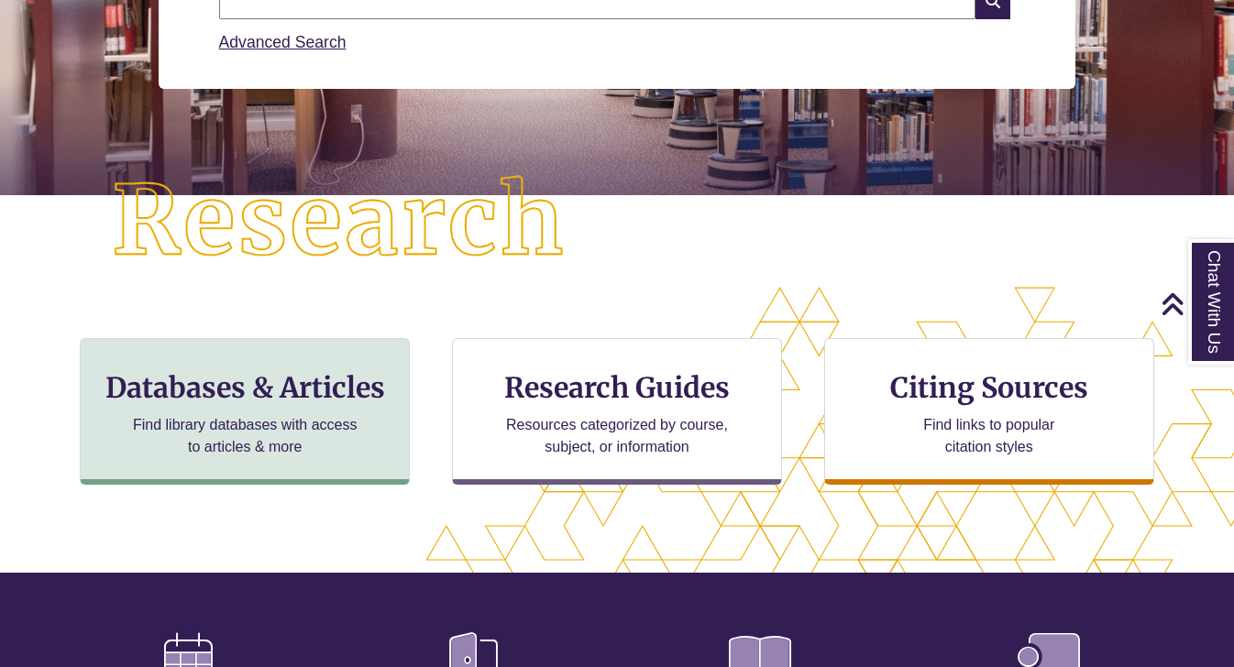
scroll to position [335, 0]
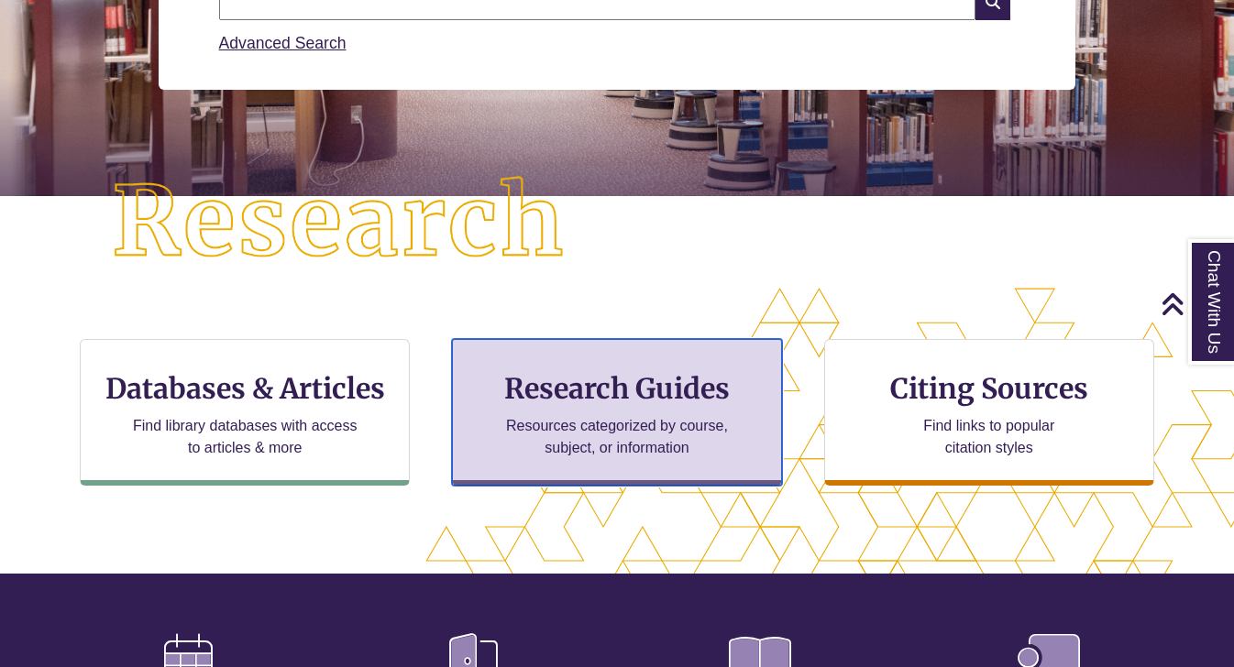
click at [628, 420] on p "Resources categorized by course, subject, or information" at bounding box center [617, 437] width 239 height 44
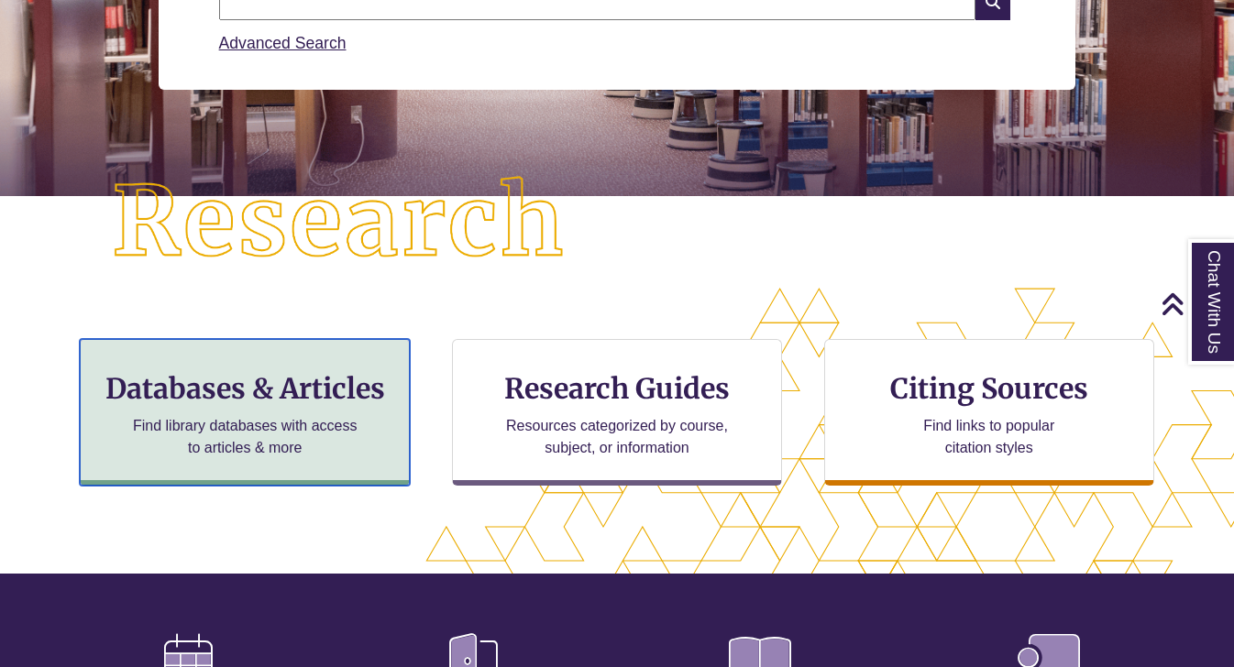
click at [312, 439] on p "Find library databases with access to articles & more" at bounding box center [245, 437] width 239 height 44
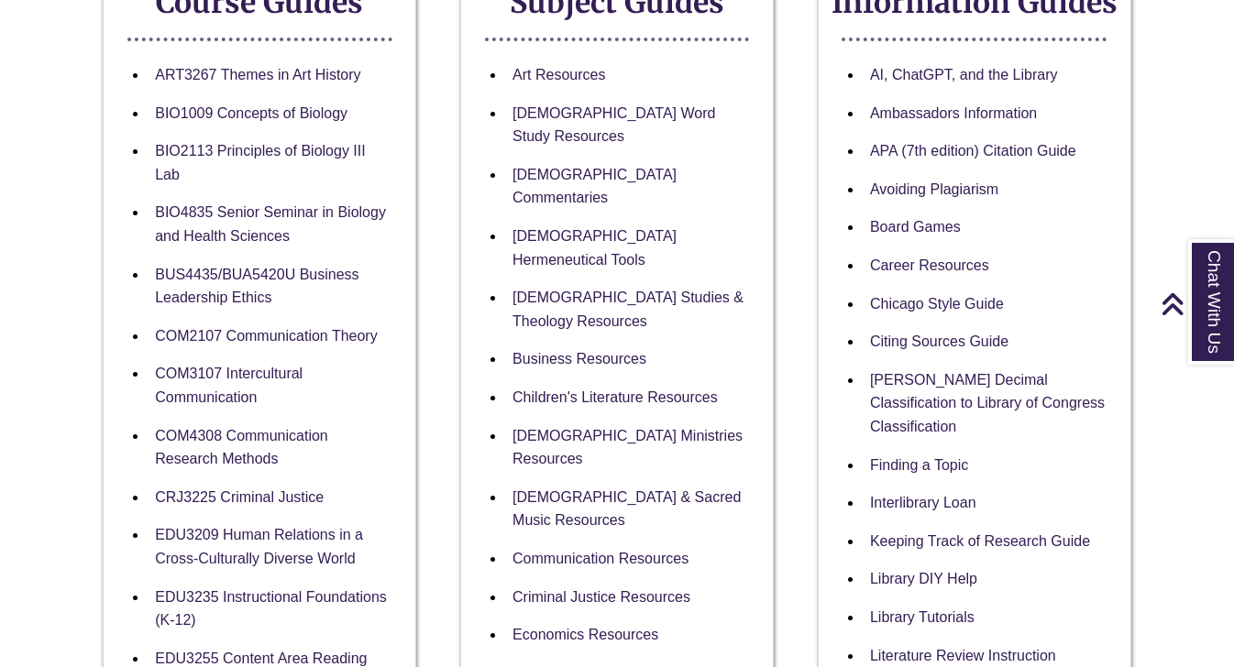
scroll to position [402, 0]
click at [294, 150] on link "BIO2113 Principles of Biology III Lab" at bounding box center [260, 164] width 210 height 41
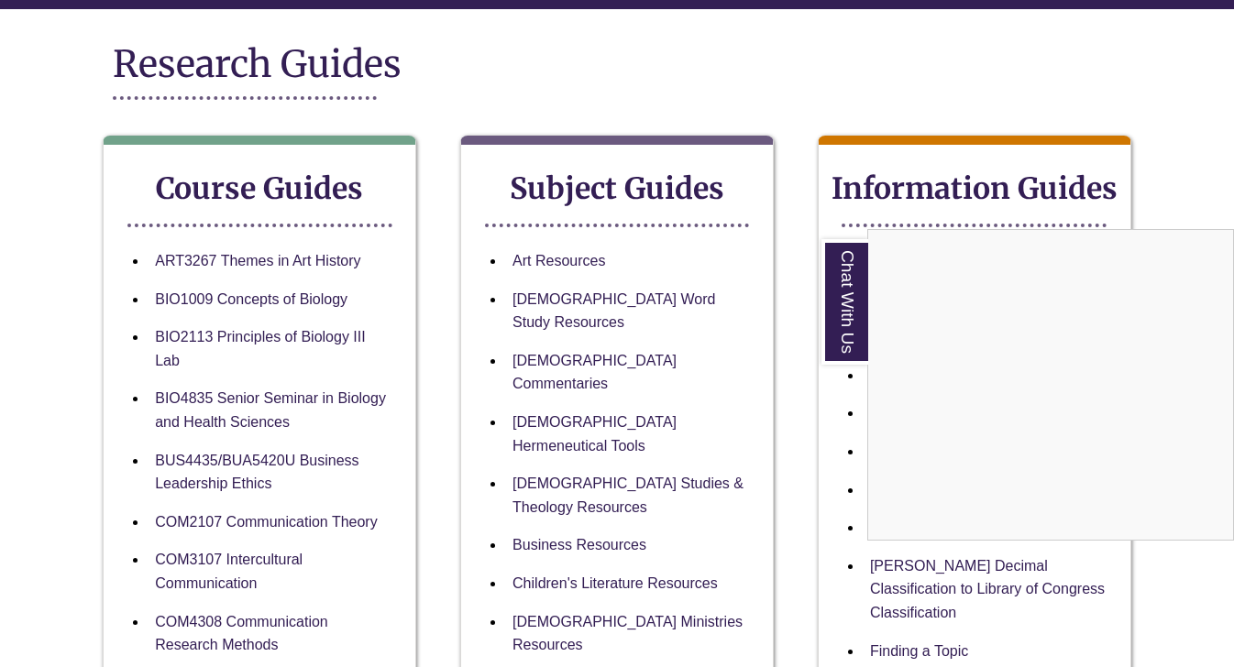
scroll to position [0, 0]
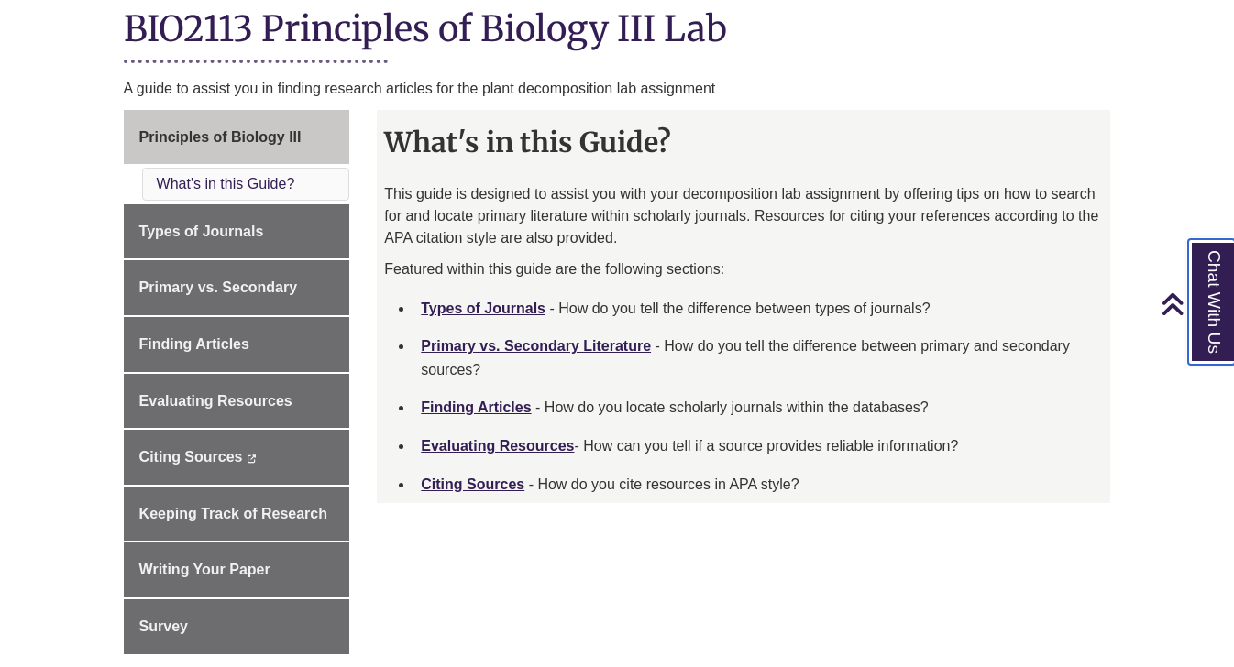
scroll to position [433, 0]
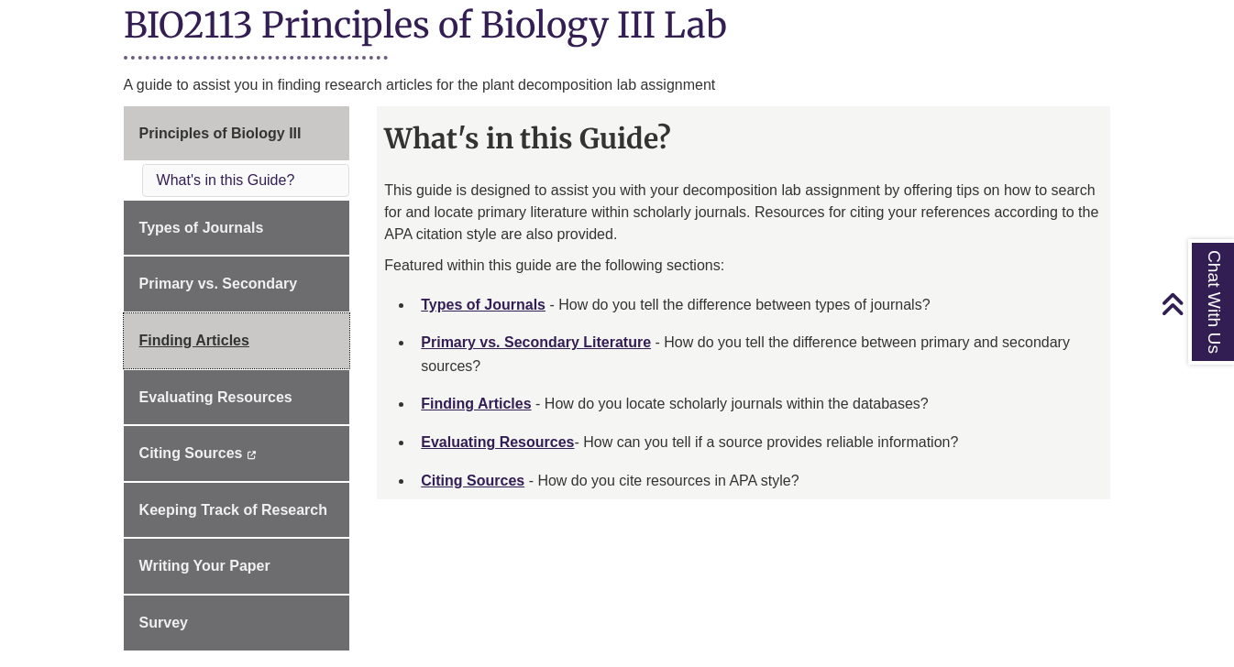
click at [227, 342] on span "Finding Articles" at bounding box center [194, 341] width 110 height 16
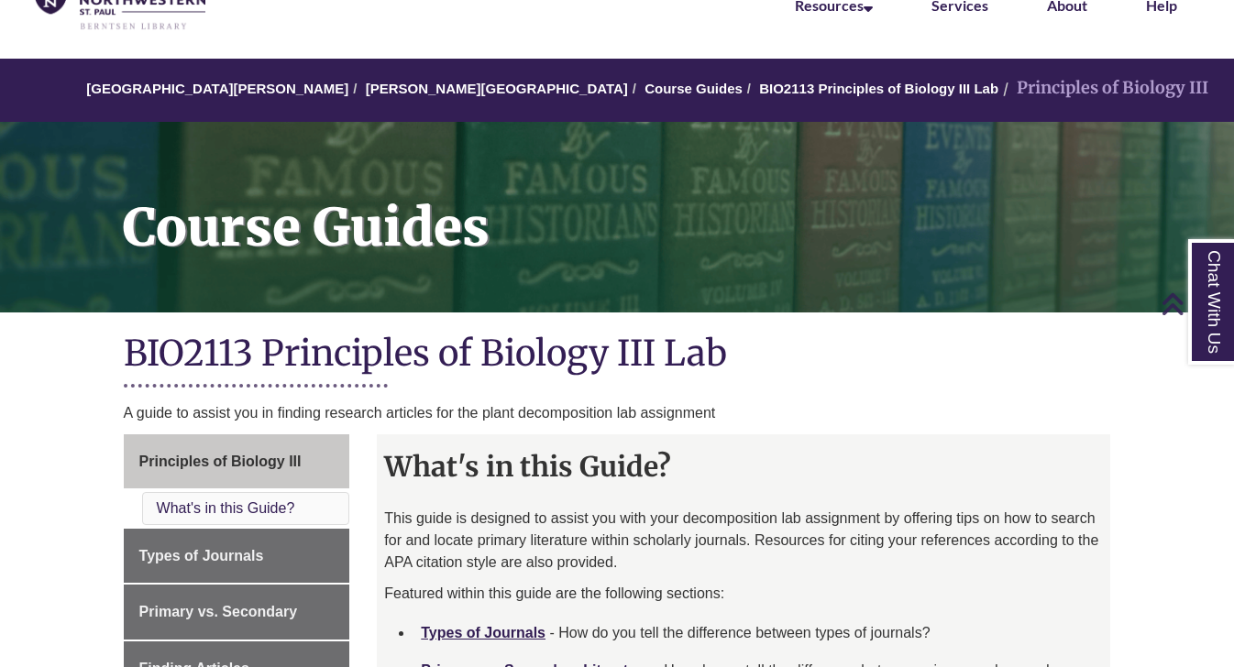
scroll to position [0, 0]
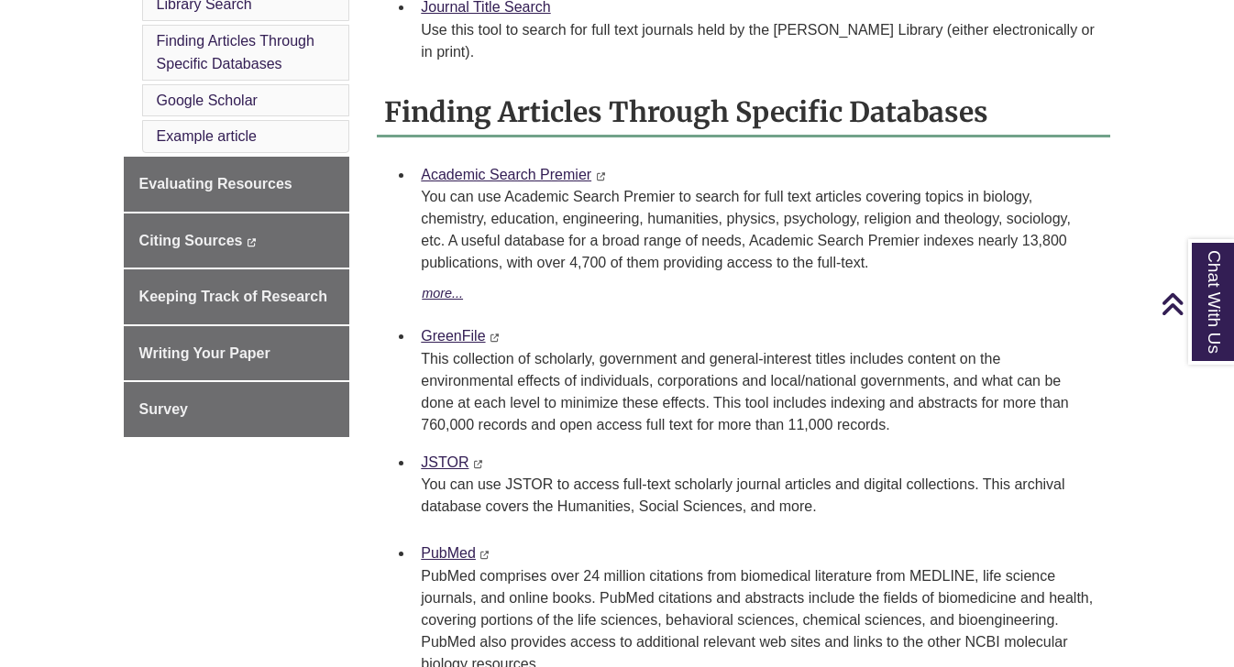
scroll to position [777, 0]
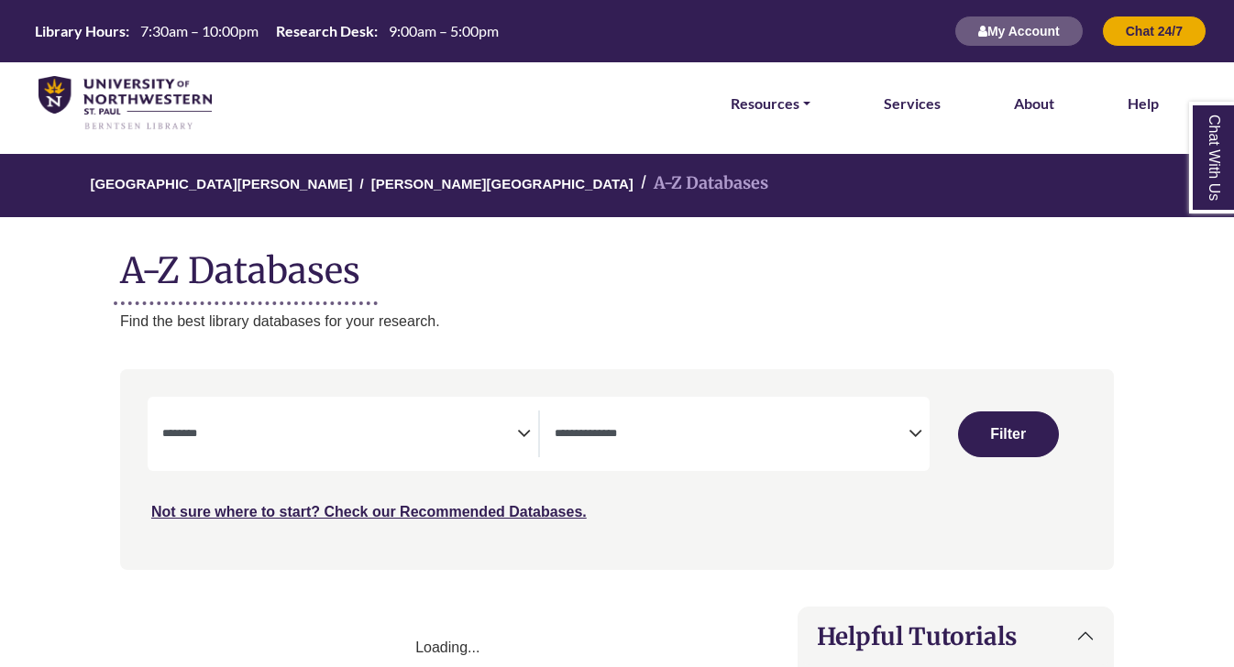
select select "Database Subject Filter"
select select "Database Types Filter"
select select "Database Subject Filter"
select select "Database Types Filter"
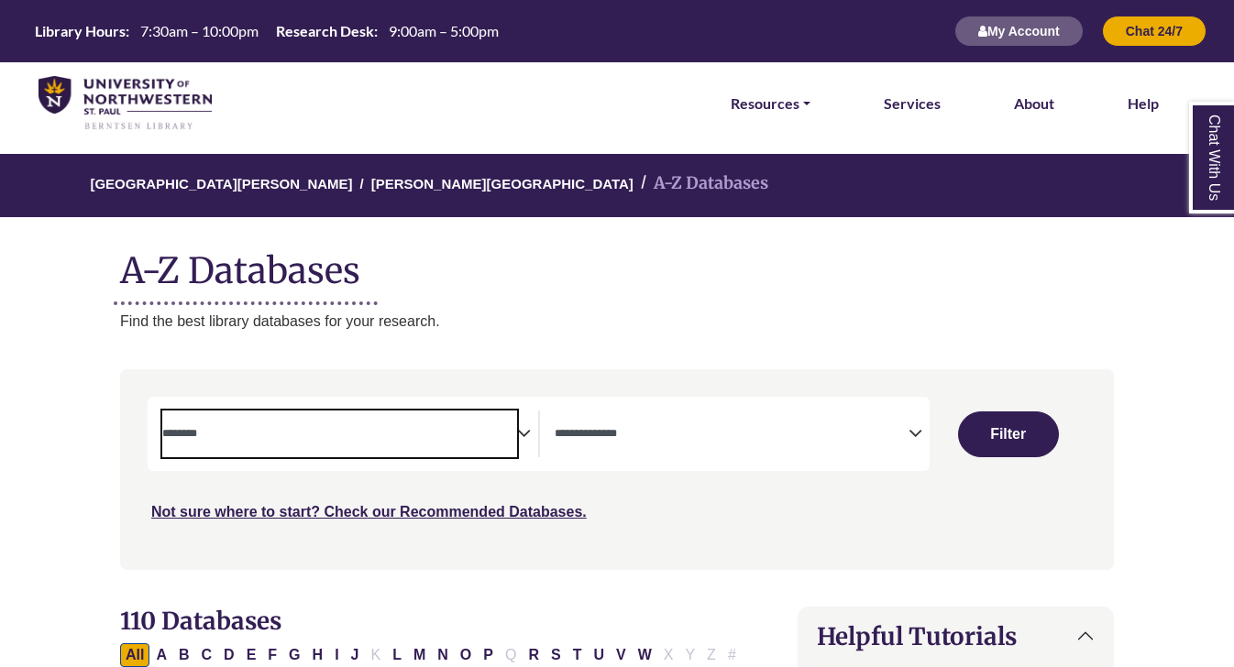
click at [343, 439] on textarea "Search" at bounding box center [339, 435] width 355 height 15
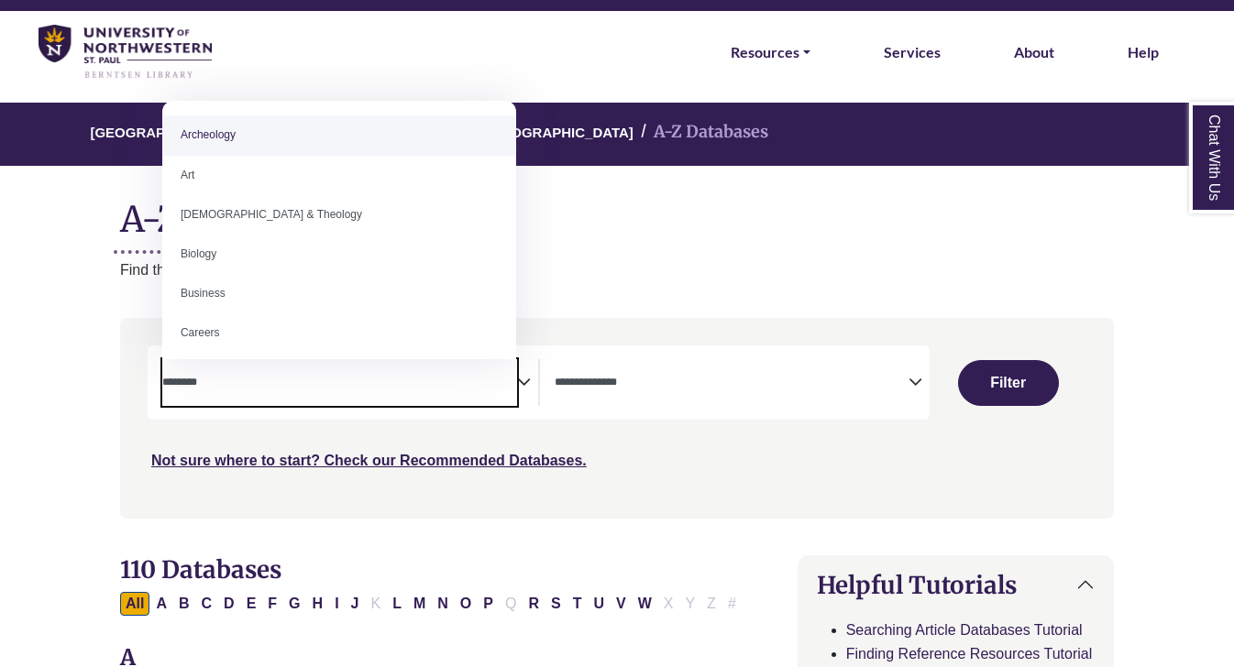
scroll to position [64, 0]
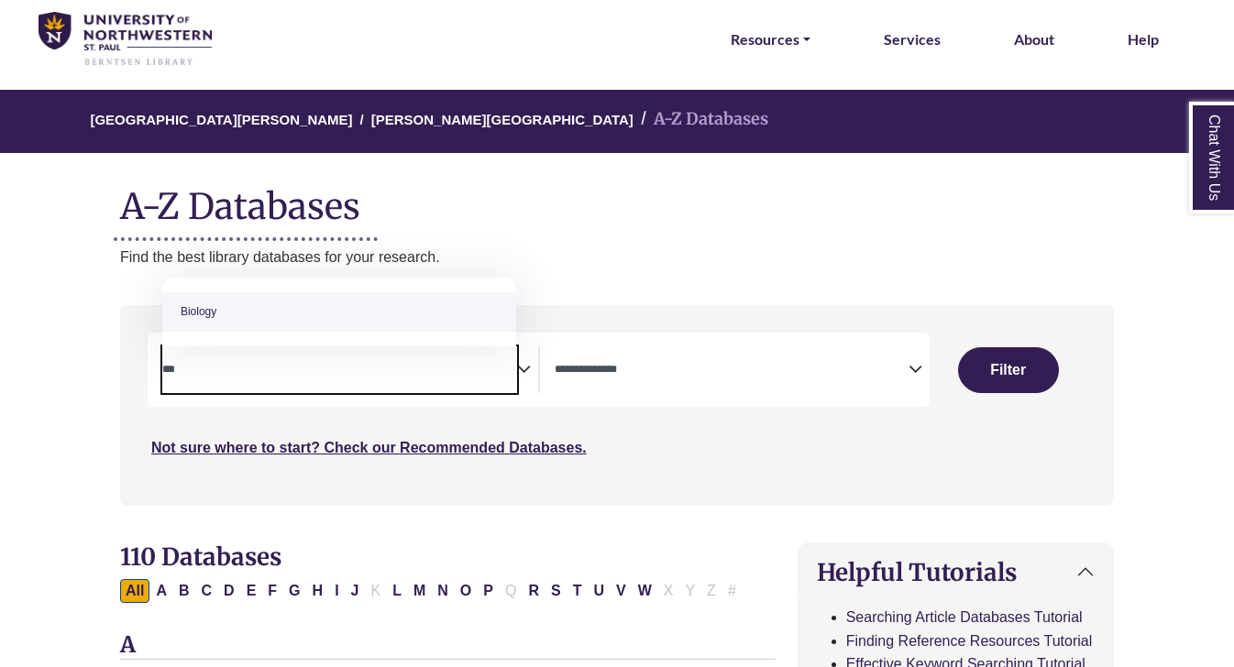
type textarea "***"
click at [314, 287] on span "Biology" at bounding box center [339, 312] width 354 height 69
select select "*****"
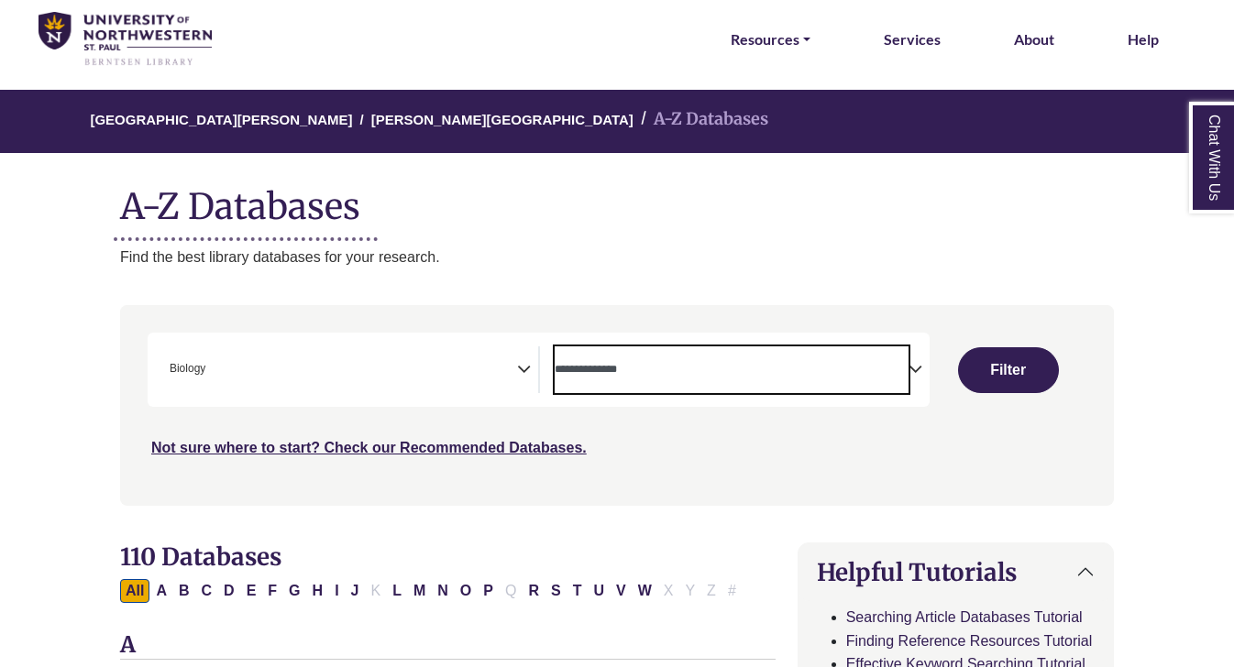
click at [638, 357] on span "Search filters" at bounding box center [732, 370] width 355 height 47
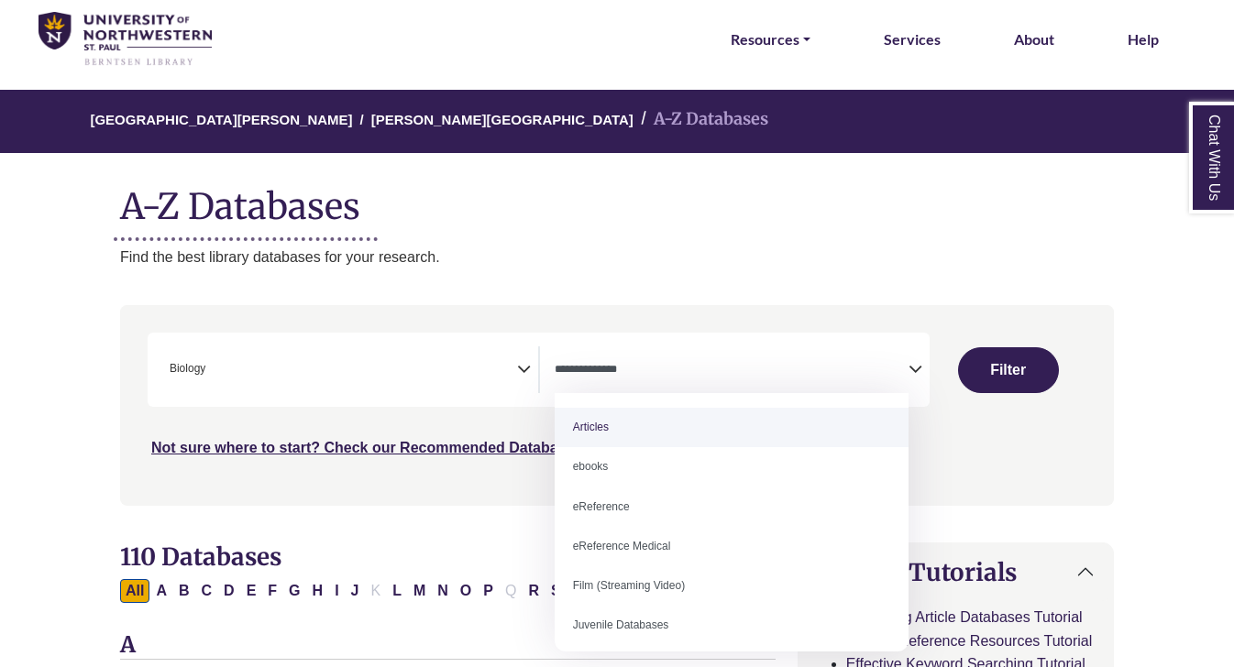
select select "*****"
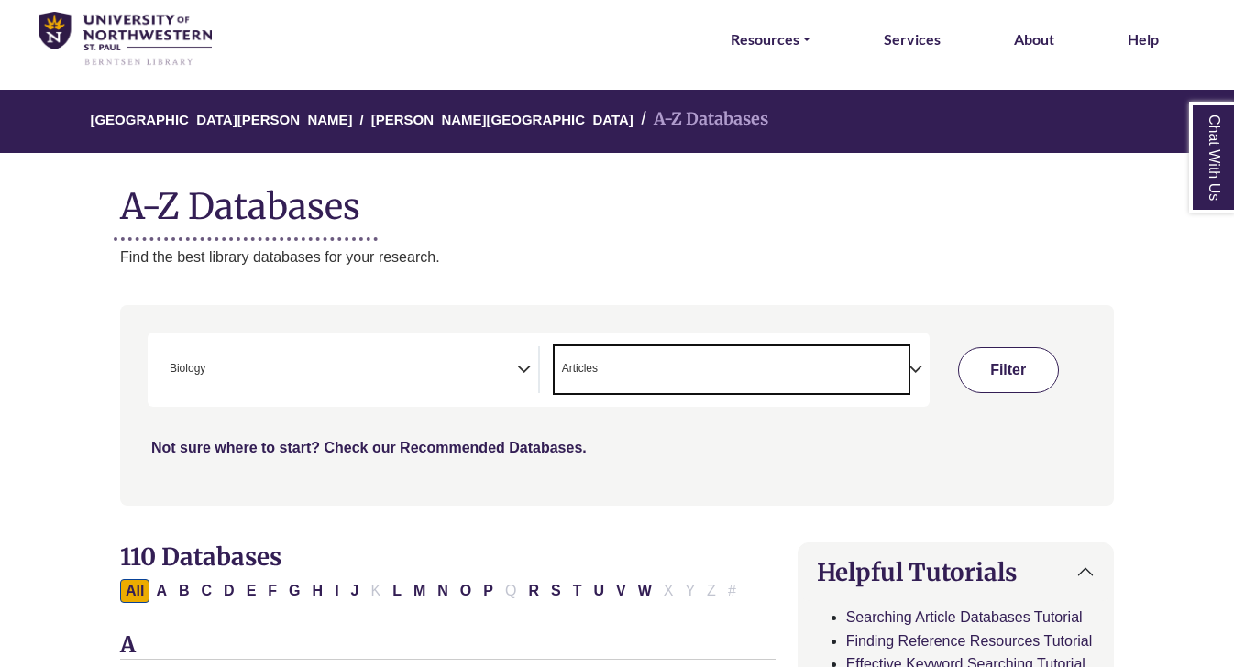
click at [1006, 368] on button "Filter" at bounding box center [1008, 370] width 101 height 46
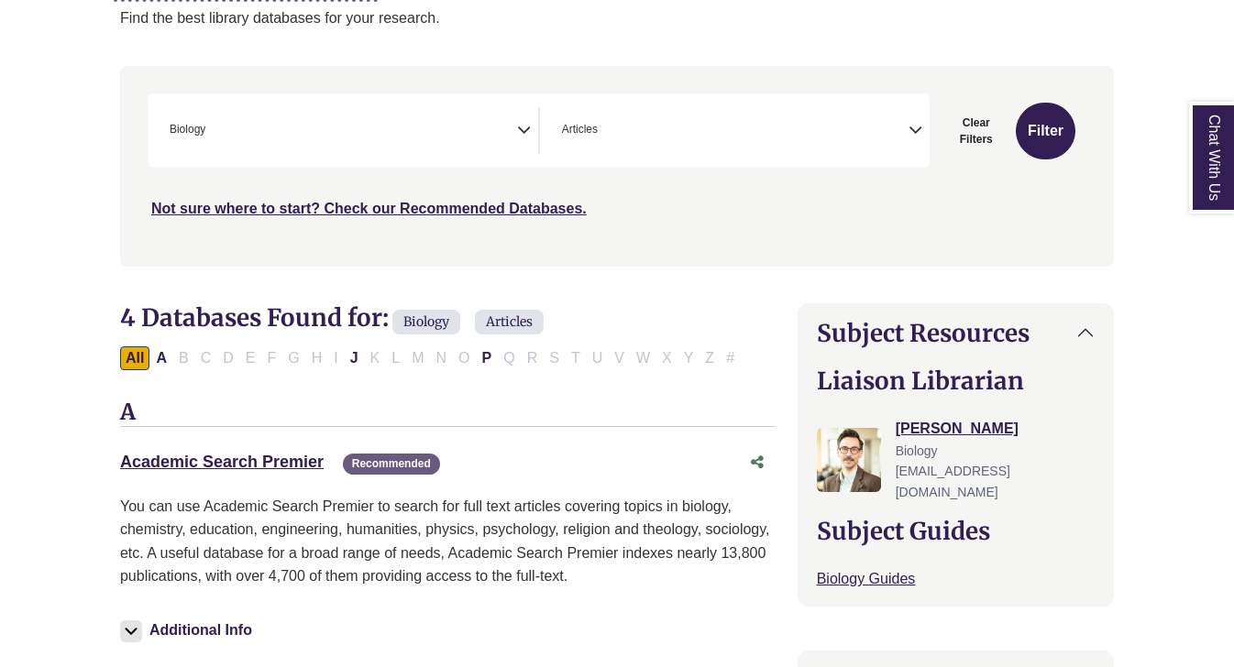
scroll to position [390, 0]
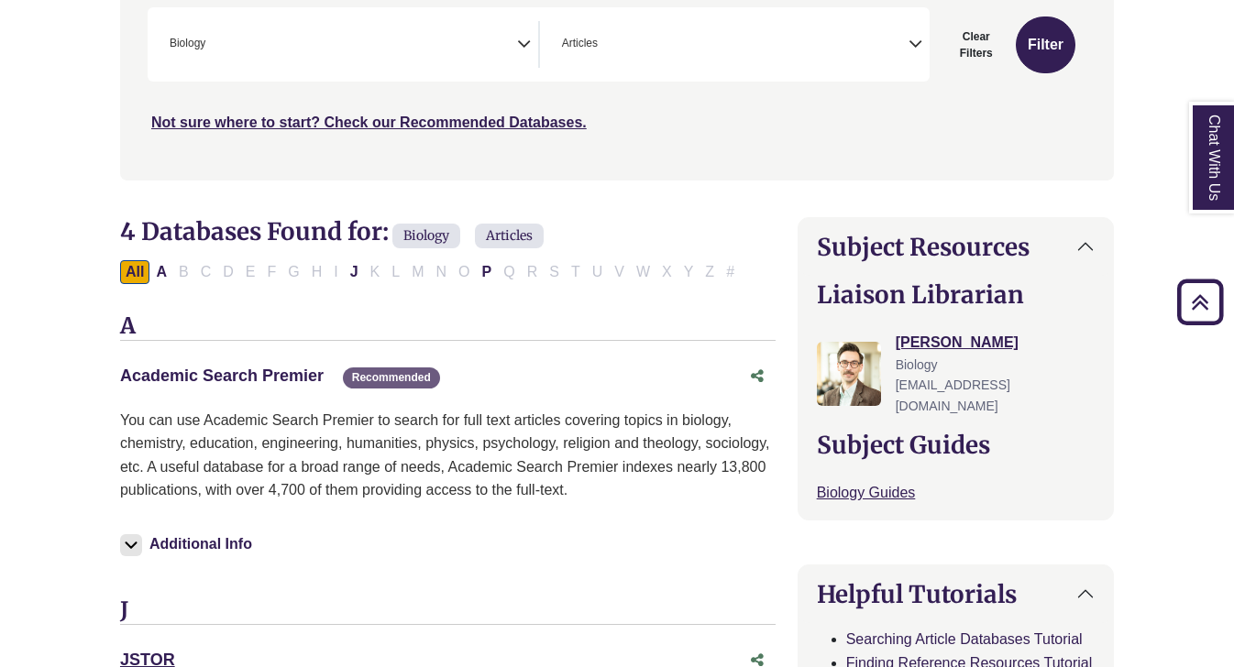
click at [245, 380] on link "Academic Search Premier This link opens in a new window" at bounding box center [222, 376] width 204 height 18
